Goal: Information Seeking & Learning: Find specific page/section

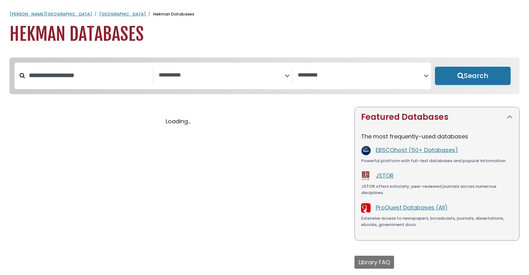
select select "Database Subject Filter"
select select "Database Vendors Filter"
select select "Database Subject Filter"
select select "Database Vendors Filter"
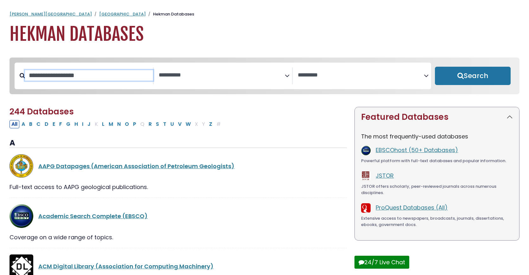
click at [119, 81] on input "Search database by title or keyword" at bounding box center [89, 75] width 128 height 10
type input "*"
type input "**********"
click at [435, 67] on button "Search" at bounding box center [473, 76] width 76 height 18
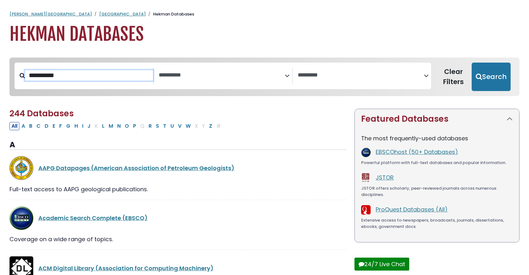
select select "Database Subject Filter"
select select "Database Vendors Filter"
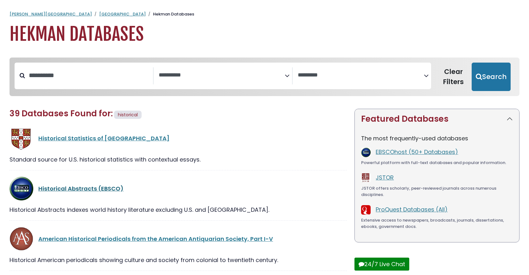
click at [72, 193] on link "Historical Abstracts (EBSCO)" at bounding box center [80, 189] width 85 height 8
